Goal: Task Accomplishment & Management: Manage account settings

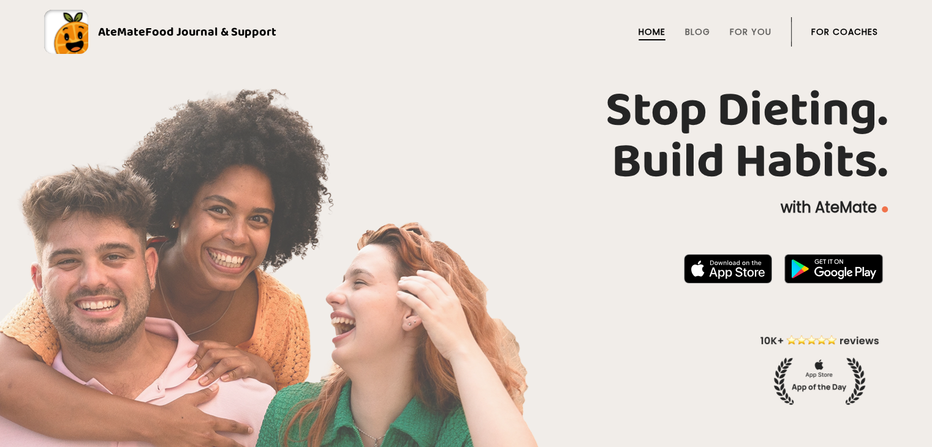
click at [860, 32] on link "For Coaches" at bounding box center [844, 32] width 67 height 10
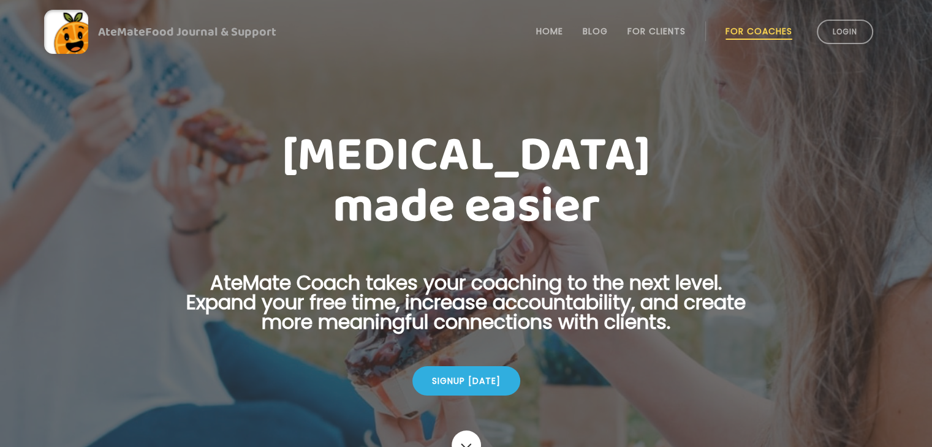
click at [860, 32] on link "Login" at bounding box center [845, 32] width 56 height 25
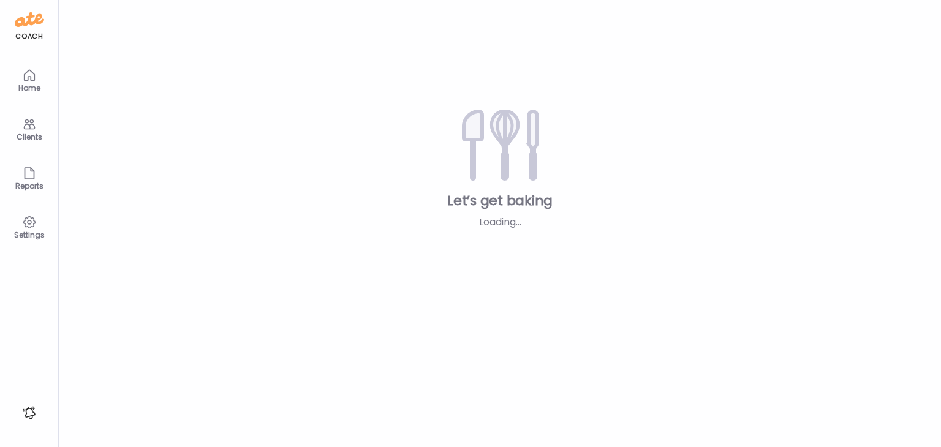
type input "*******"
type input "**********"
